Goal: Find specific page/section: Find specific page/section

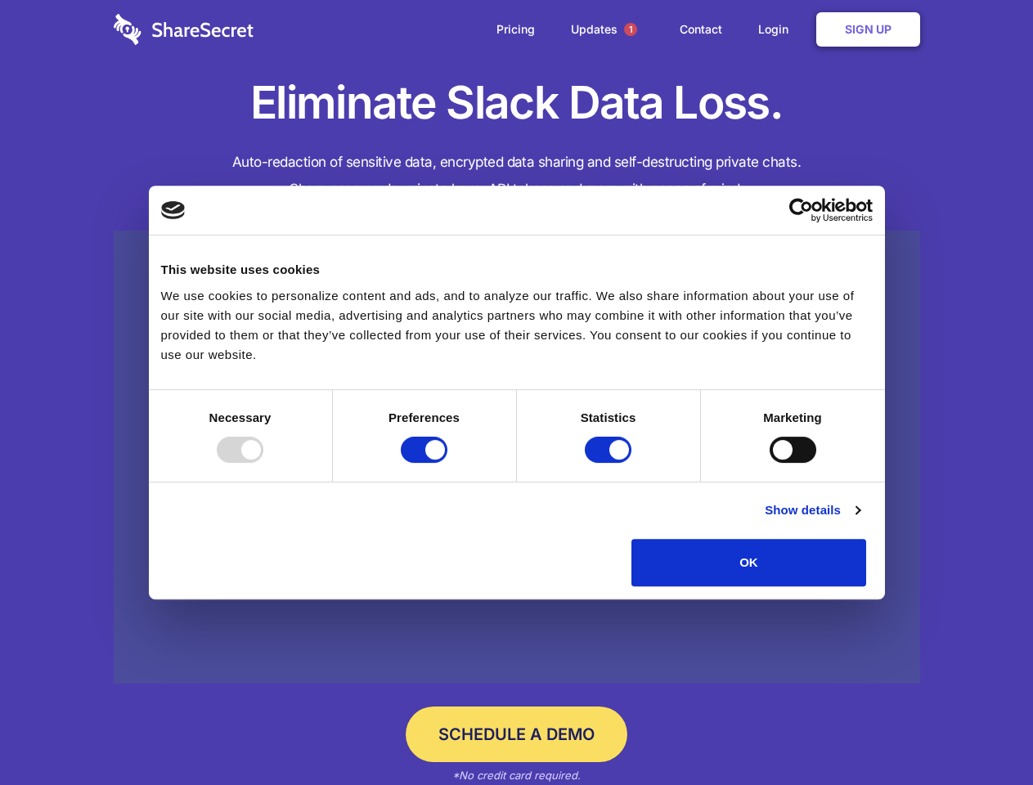
click at [263, 463] on div at bounding box center [240, 450] width 47 height 26
click at [447, 463] on input "Preferences" at bounding box center [424, 450] width 47 height 26
checkbox input "false"
click at [610, 463] on input "Statistics" at bounding box center [608, 450] width 47 height 26
checkbox input "false"
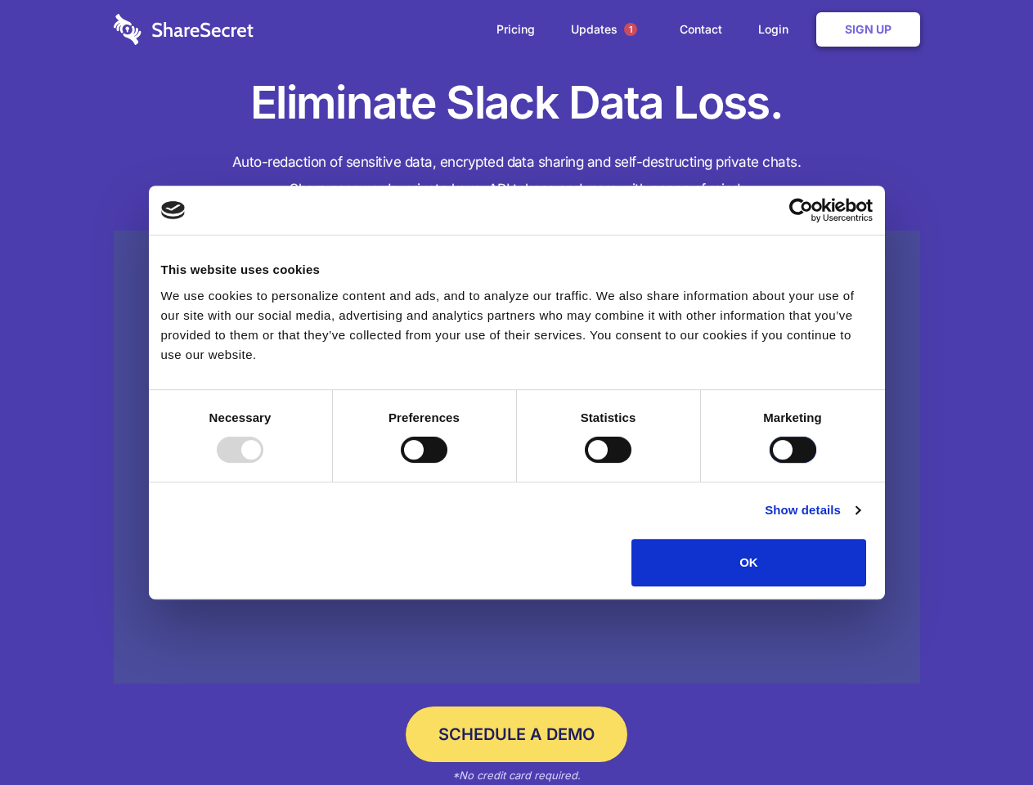
click at [770, 463] on input "Marketing" at bounding box center [793, 450] width 47 height 26
checkbox input "true"
click at [859, 520] on link "Show details" at bounding box center [812, 510] width 95 height 20
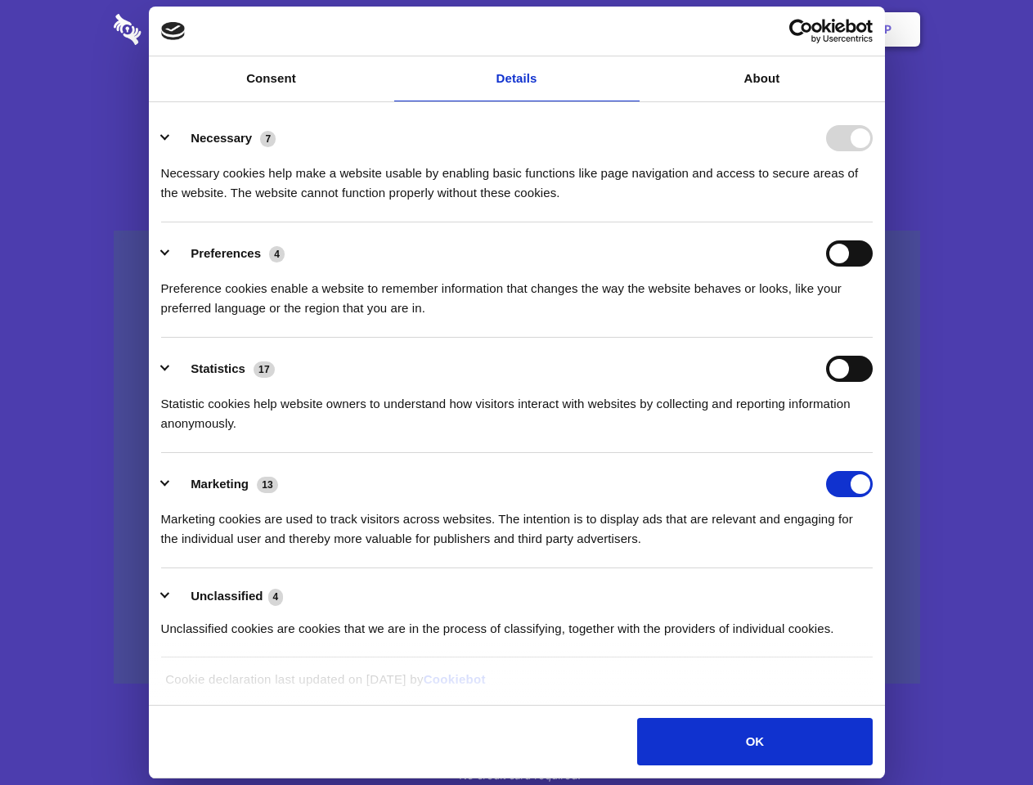
click at [873, 222] on li "Necessary 7 Necessary cookies help make a website usable by enabling basic func…" at bounding box center [516, 164] width 711 height 115
click at [630, 29] on span "1" at bounding box center [630, 29] width 13 height 13
